Goal: Transaction & Acquisition: Purchase product/service

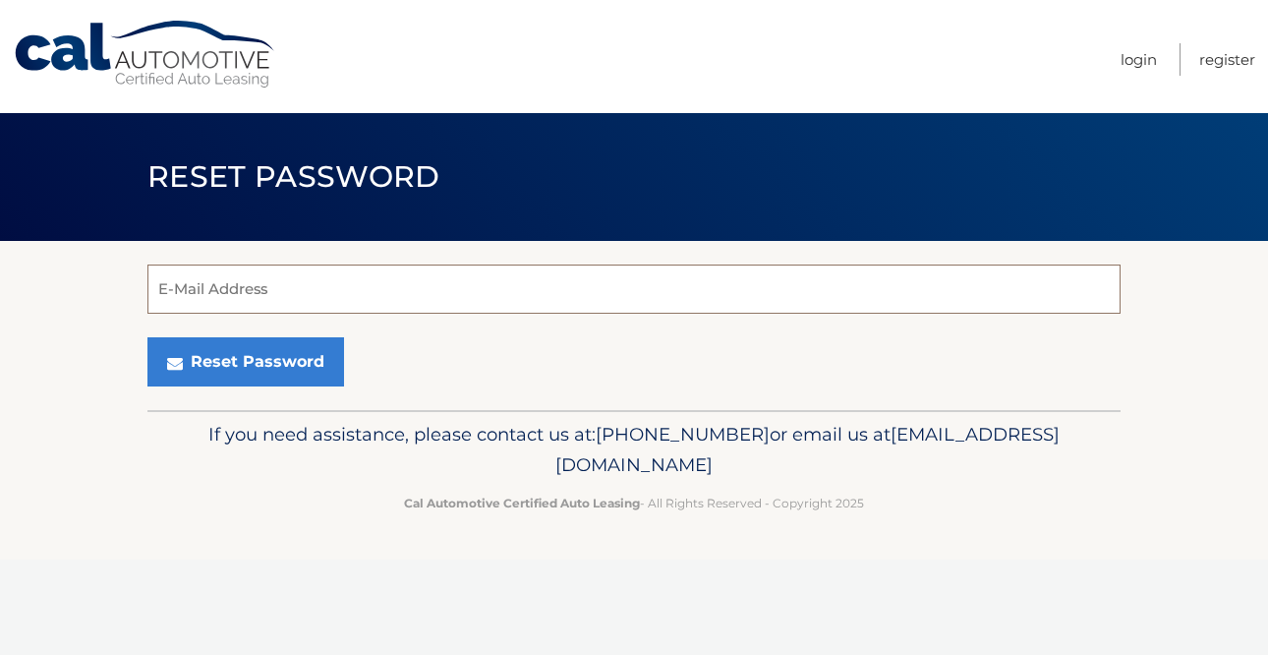
click at [360, 297] on input "E-Mail Address" at bounding box center [633, 288] width 973 height 49
type input "44455980501"
drag, startPoint x: 288, startPoint y: 300, endPoint x: 119, endPoint y: 291, distance: 169.3
click at [122, 292] on section "44455980501 E-Mail Address Reset Password" at bounding box center [634, 325] width 1268 height 169
click at [91, 32] on link "Cal Automotive" at bounding box center [145, 55] width 265 height 70
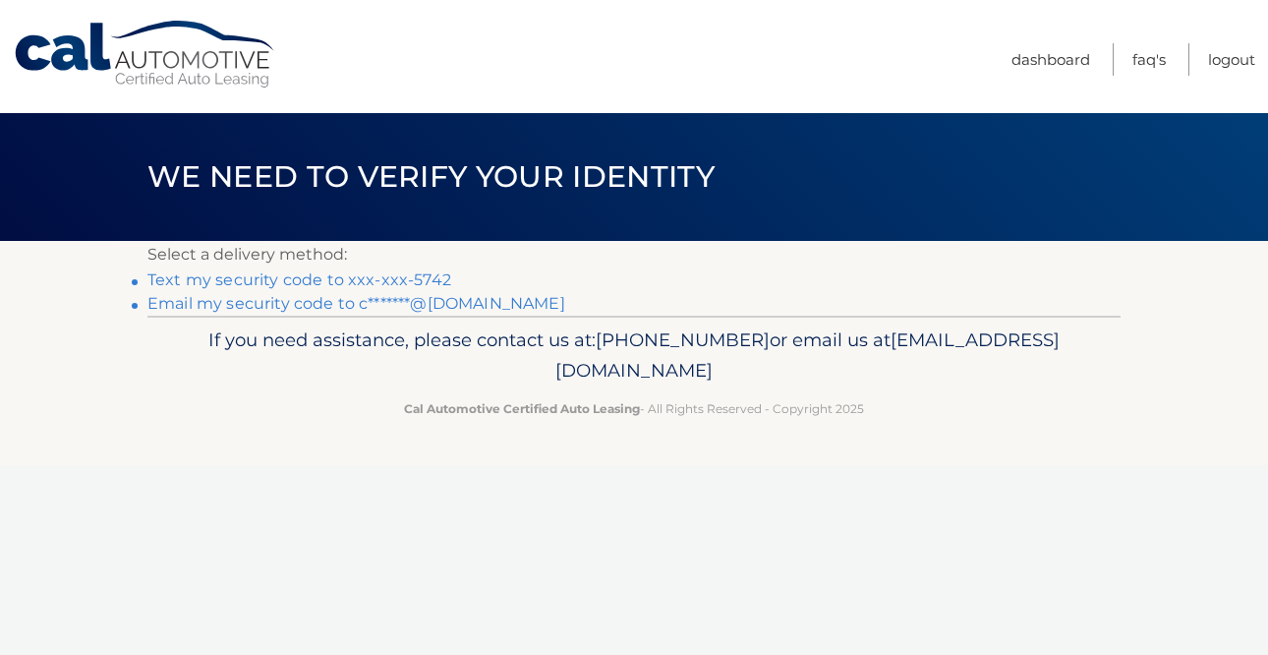
click at [400, 282] on link "Text my security code to xxx-xxx-5742" at bounding box center [299, 279] width 304 height 19
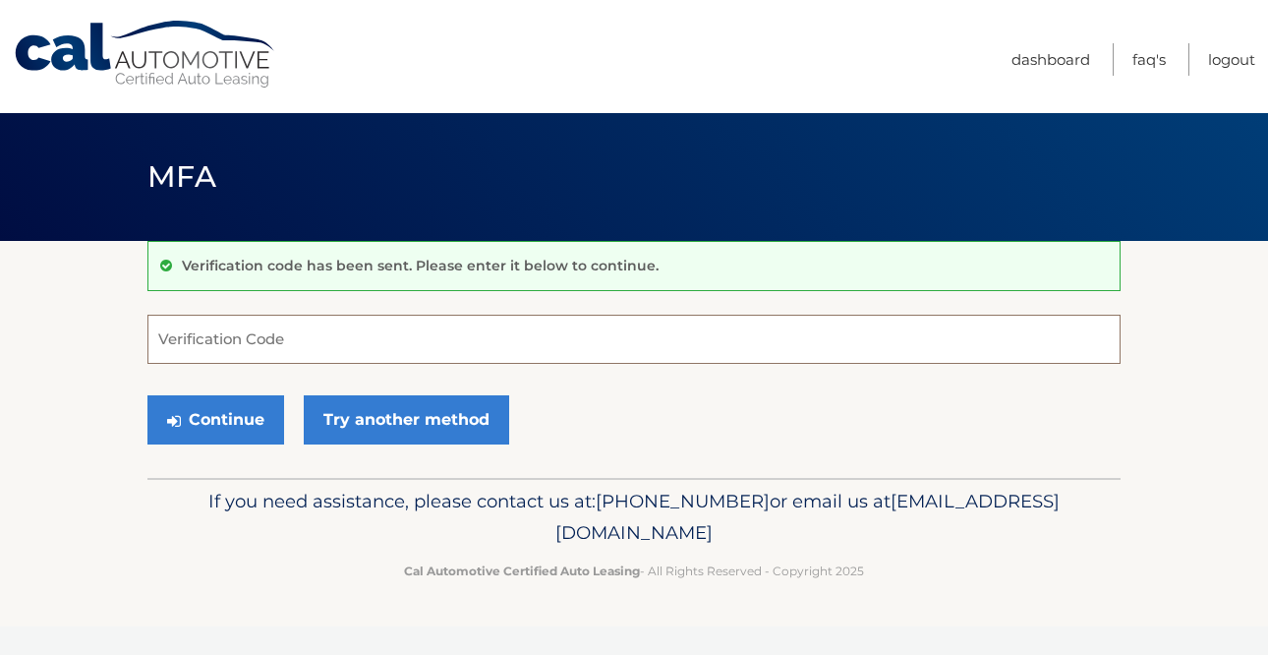
click at [583, 328] on input "Verification Code" at bounding box center [633, 339] width 973 height 49
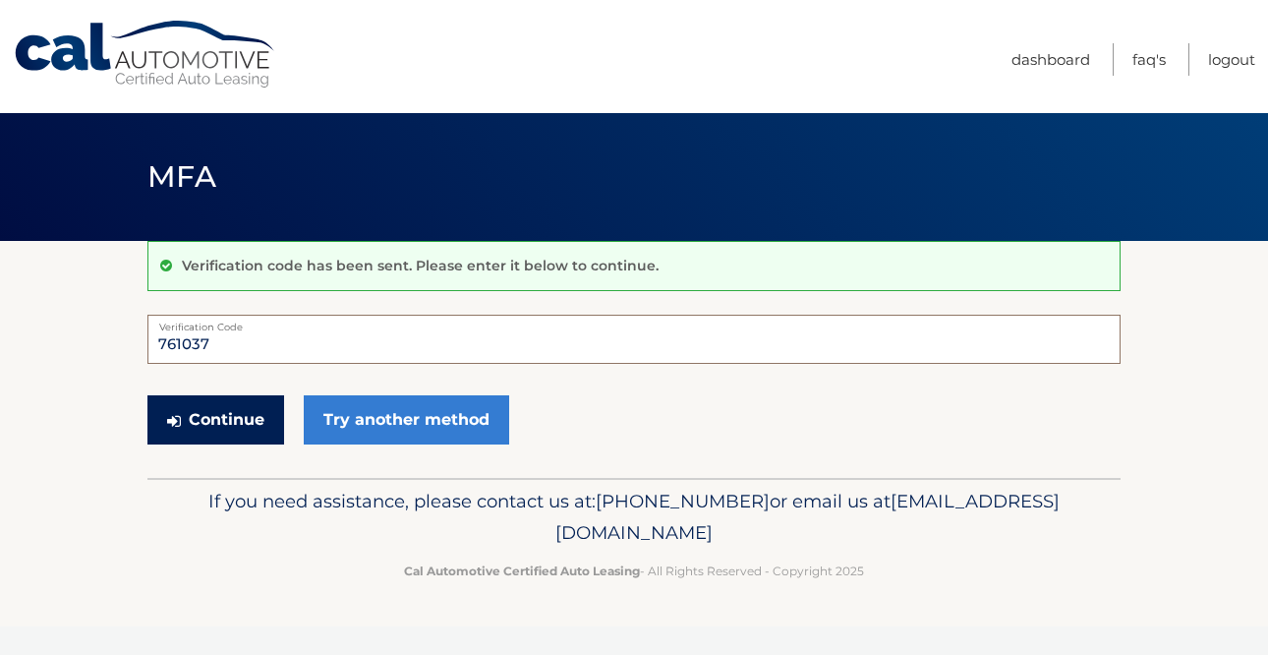
type input "761037"
click at [203, 423] on button "Continue" at bounding box center [215, 419] width 137 height 49
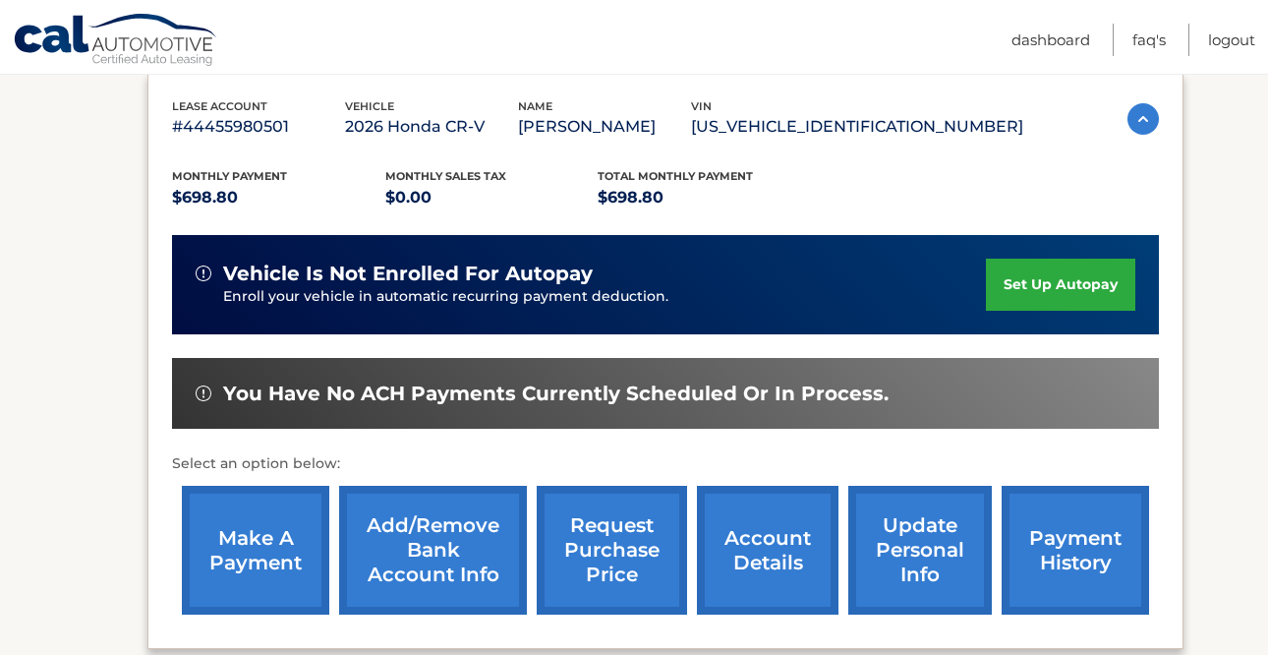
scroll to position [331, 0]
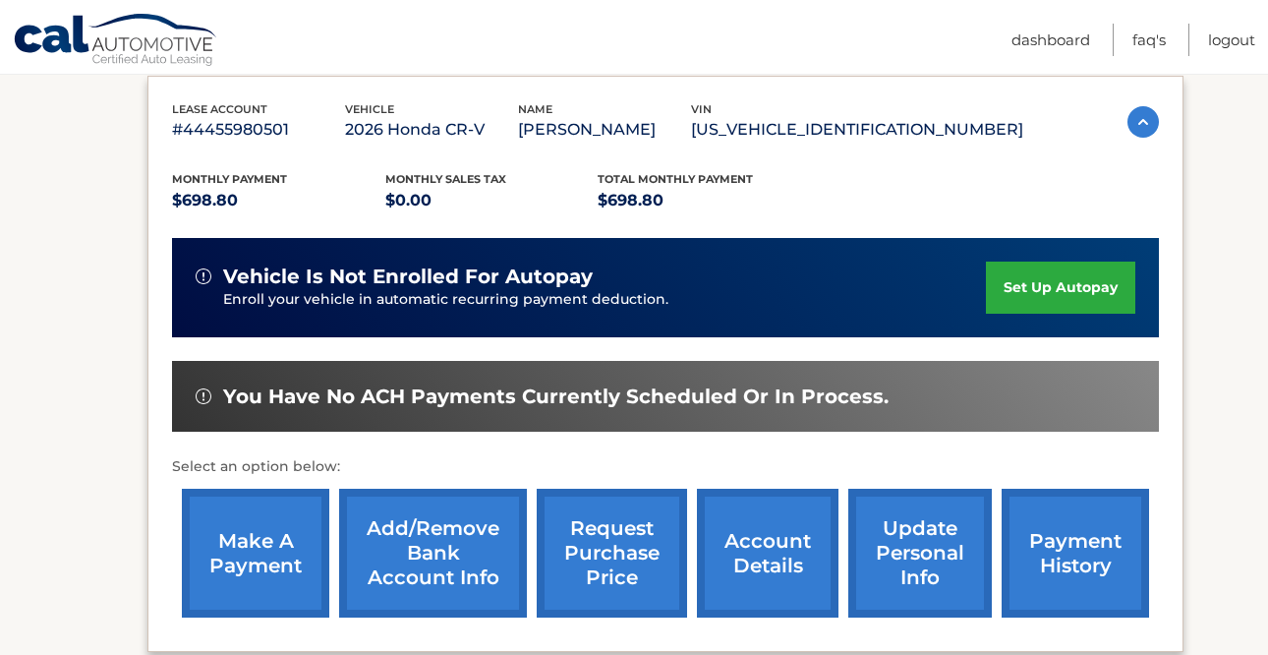
click at [247, 544] on link "make a payment" at bounding box center [255, 553] width 147 height 129
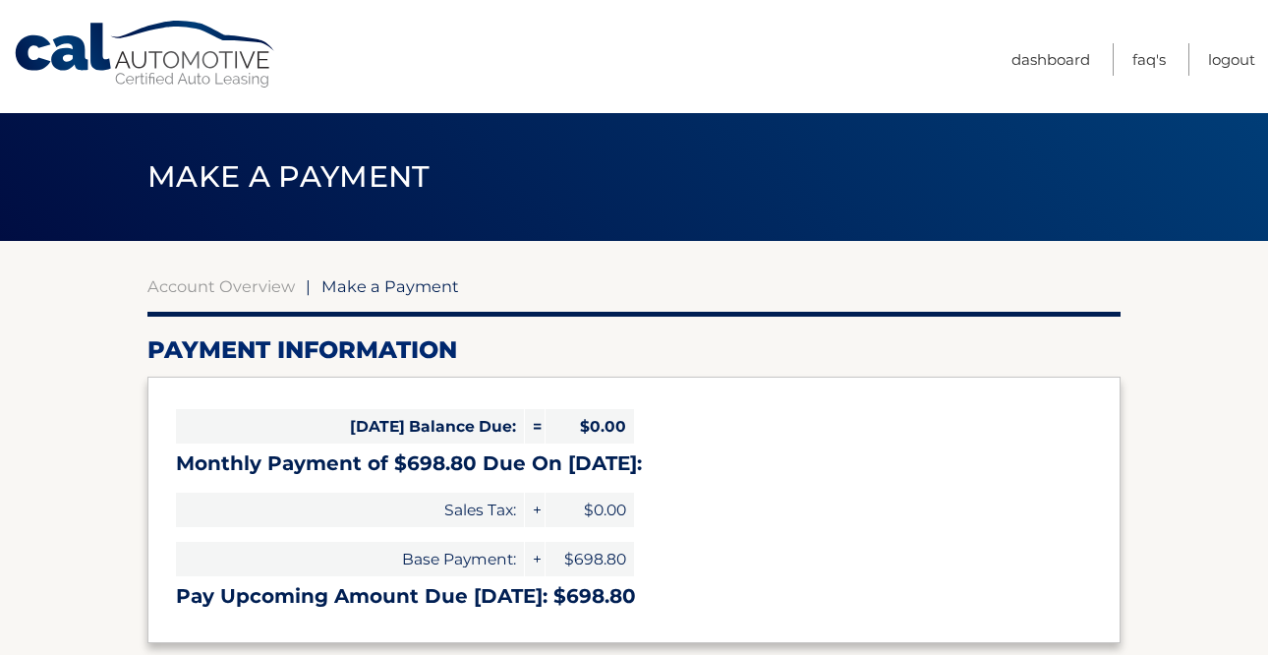
select select "MGU0MDYyODgtYjYzNC00MmRlLWE0OTYtNzNlNTg1NzM5ZTBj"
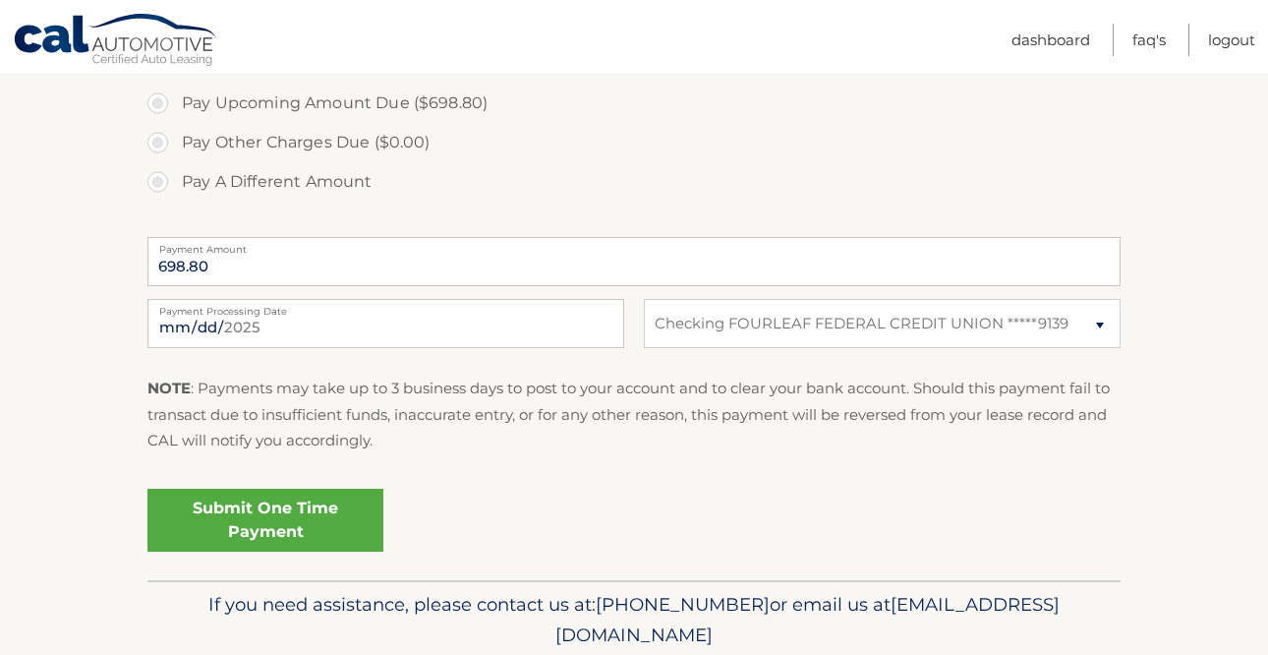
scroll to position [714, 0]
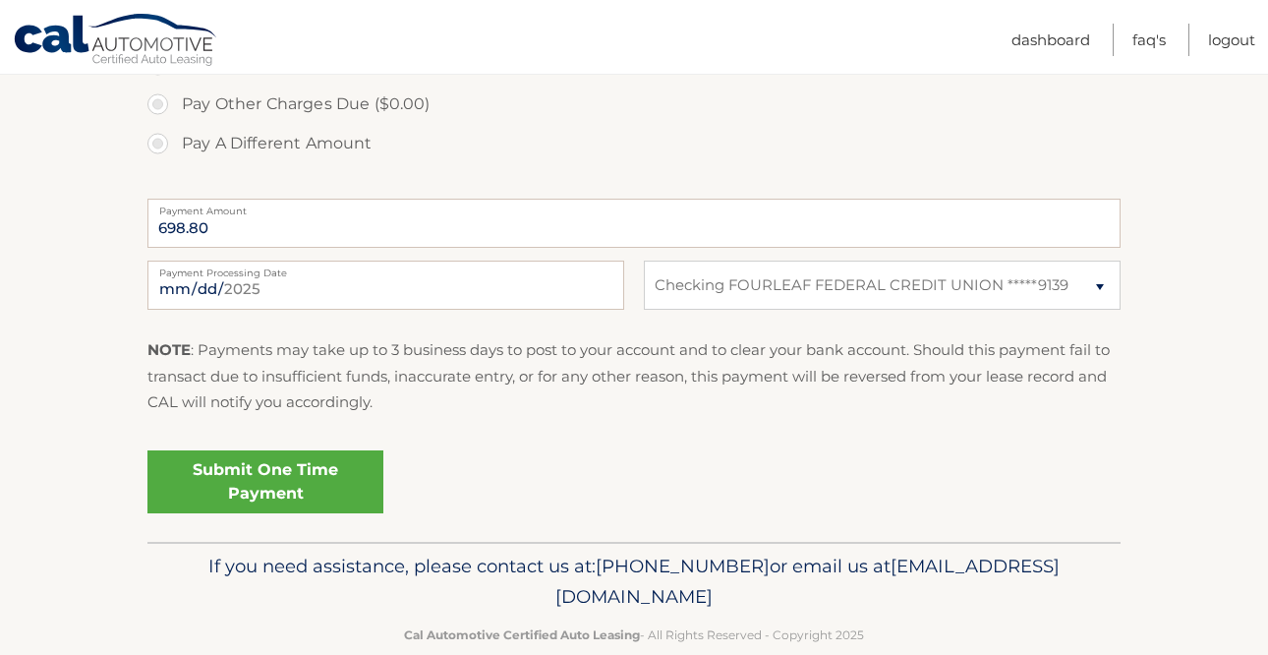
click at [307, 471] on link "Submit One Time Payment" at bounding box center [265, 481] width 236 height 63
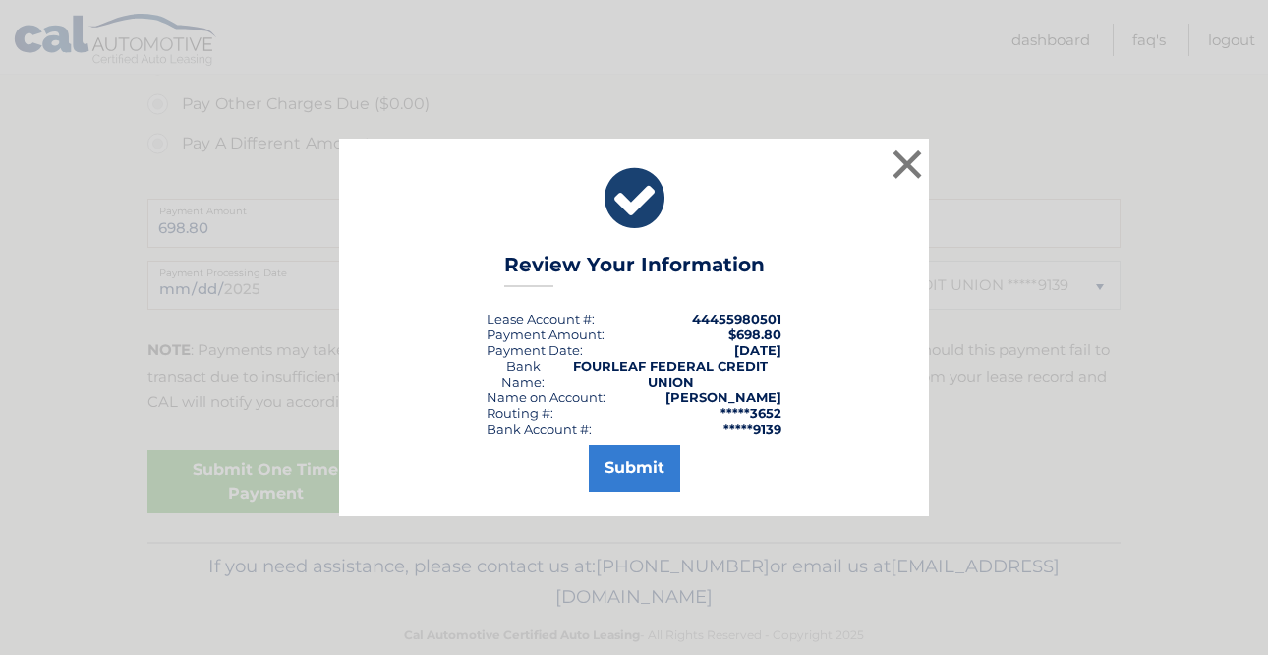
click at [631, 494] on div "× Review Your Information Lease Account #: 44455980501 Payment Amount: $698.80 …" at bounding box center [634, 328] width 590 height 378
click at [624, 475] on button "Submit" at bounding box center [634, 467] width 91 height 47
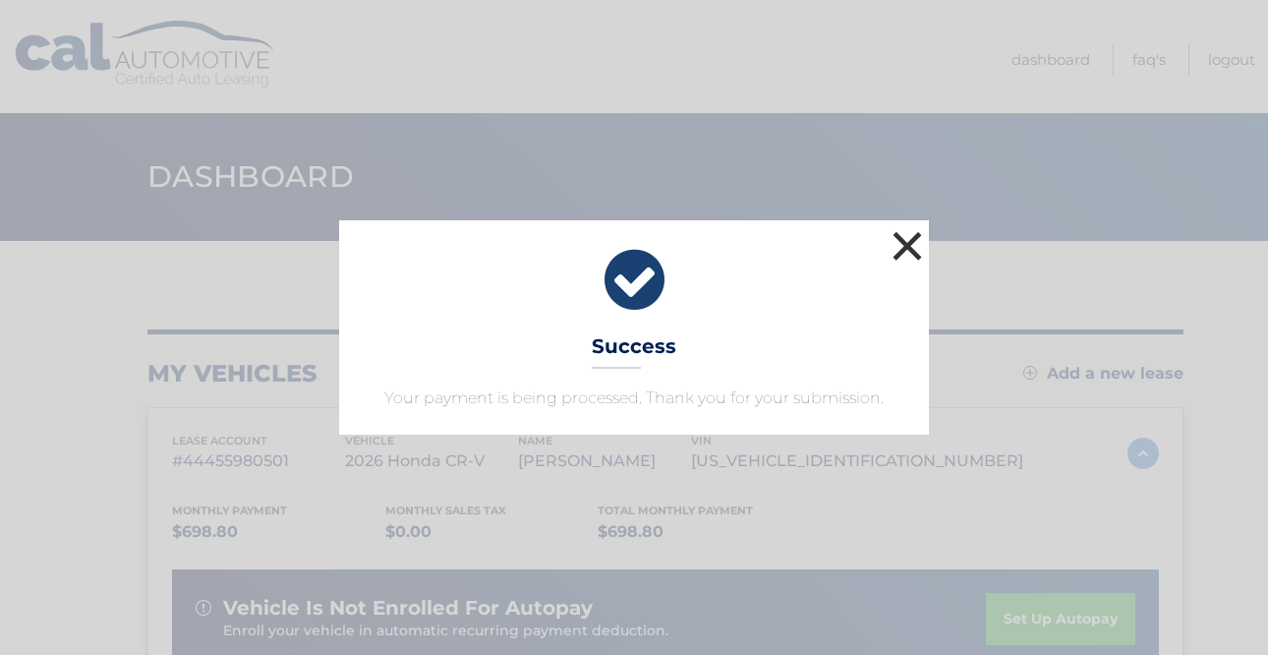
click at [910, 261] on button "×" at bounding box center [907, 245] width 39 height 39
